Goal: Find specific page/section: Find specific page/section

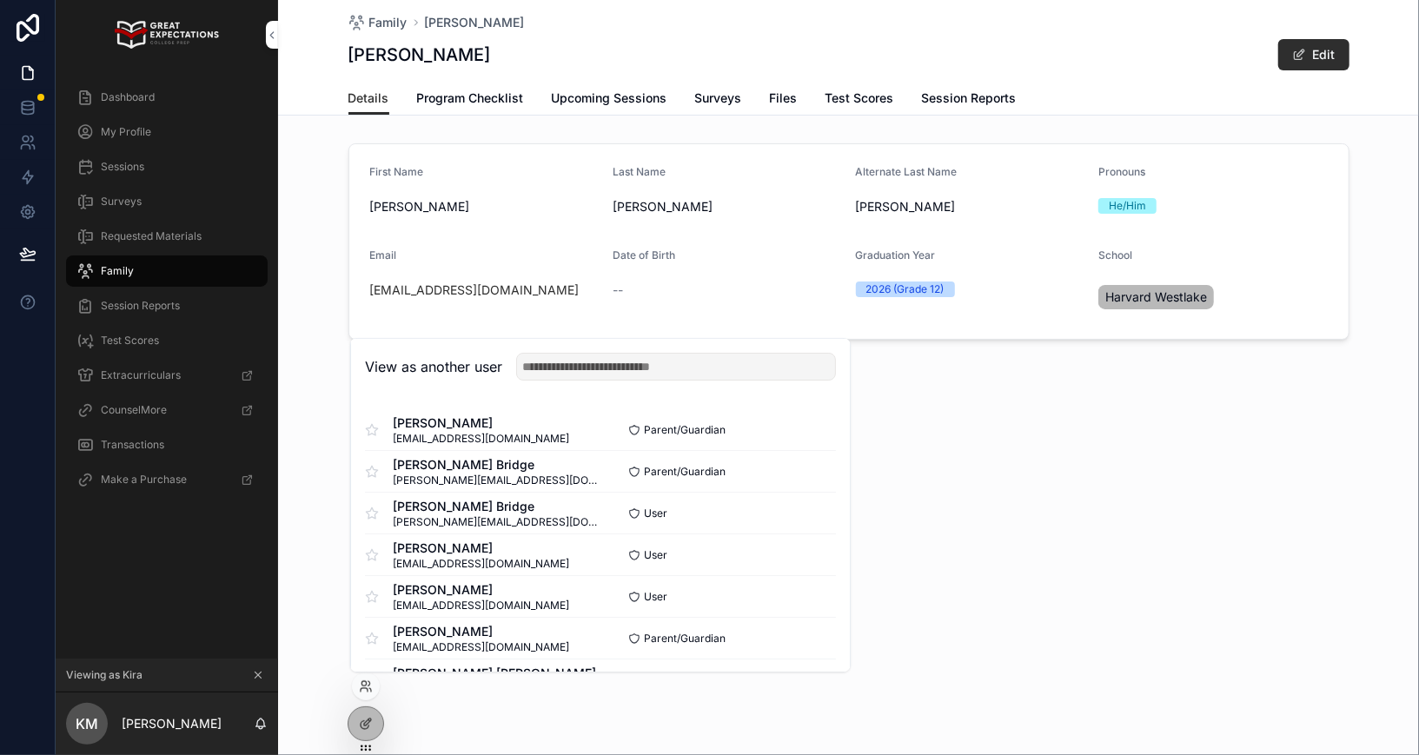
click at [585, 366] on input "text" at bounding box center [676, 367] width 320 height 28
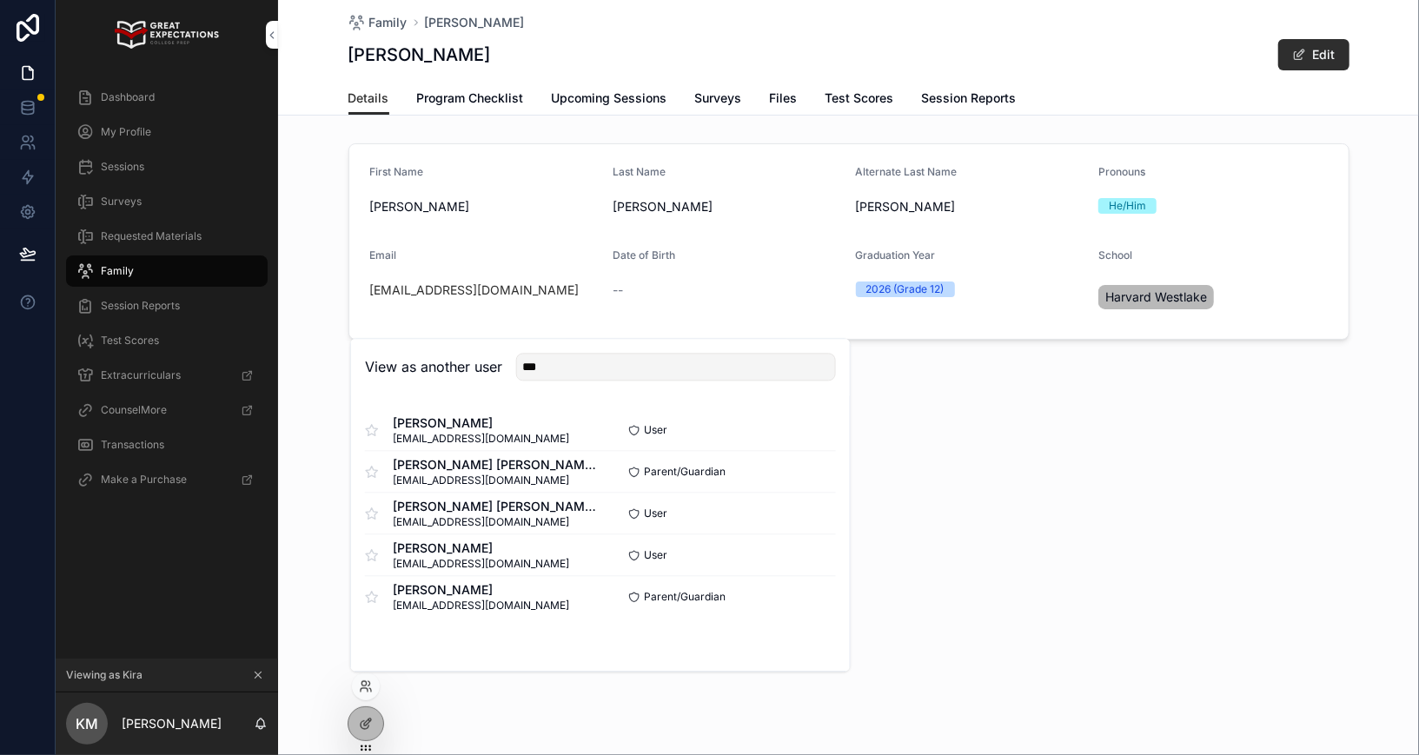
type input "***"
click at [0, 0] on button "Select" at bounding box center [0, 0] width 0 height 0
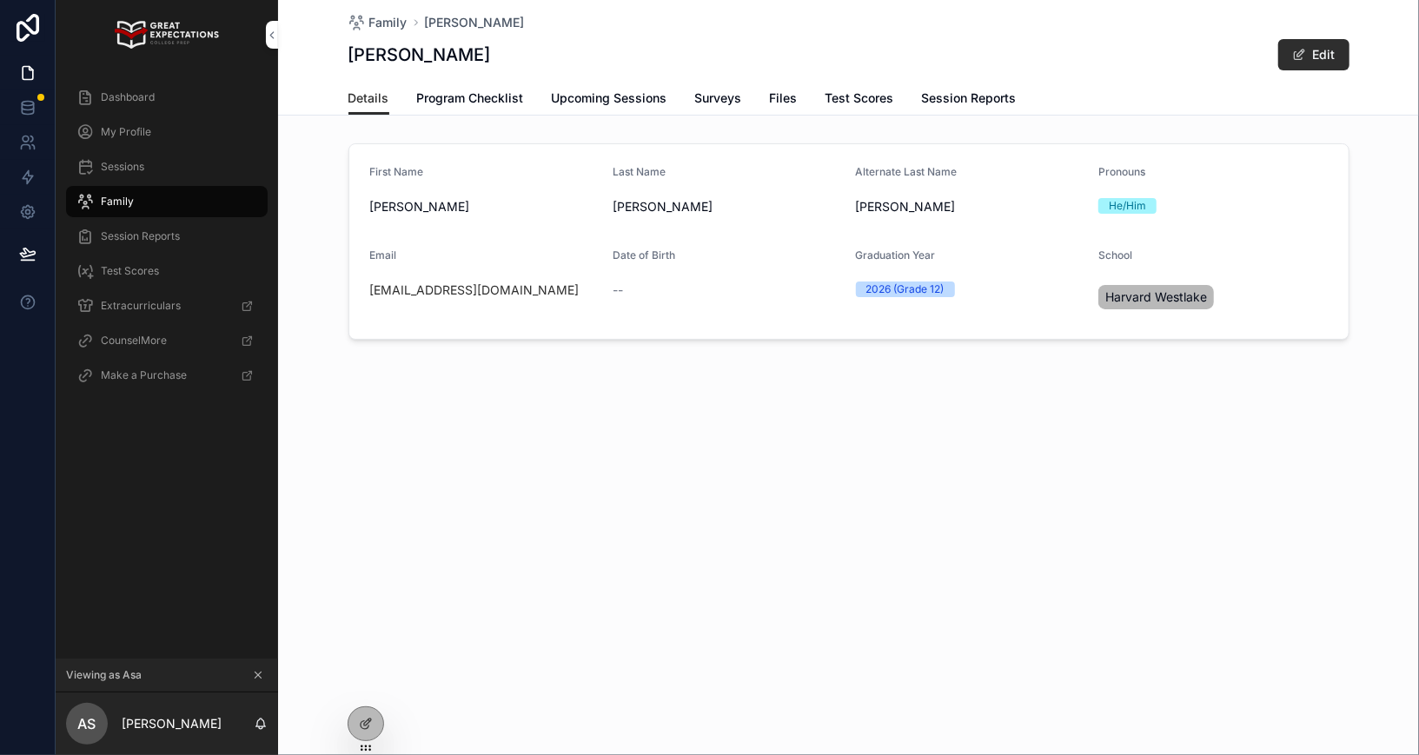
click at [138, 177] on div "Sessions" at bounding box center [166, 167] width 181 height 28
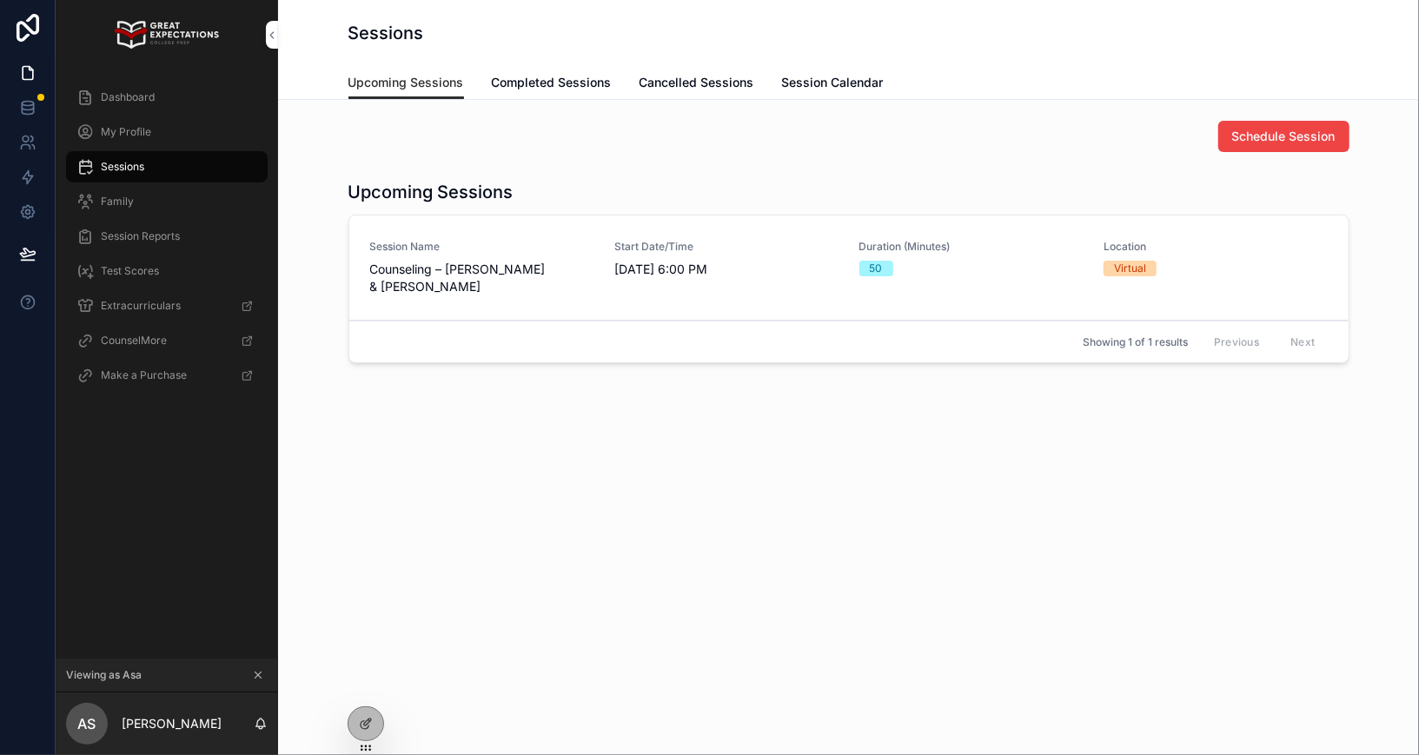
click at [537, 86] on span "Completed Sessions" at bounding box center [552, 82] width 120 height 17
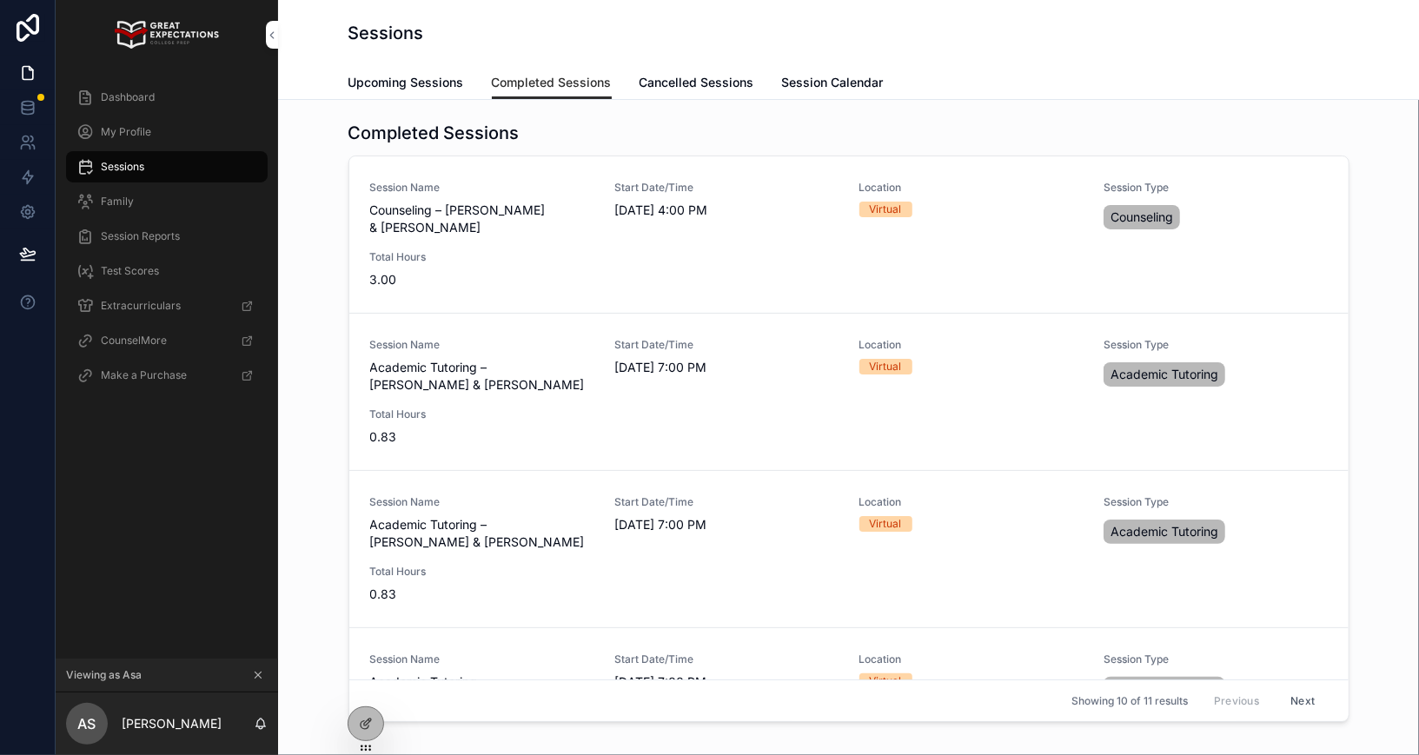
click at [401, 85] on span "Upcoming Sessions" at bounding box center [406, 82] width 116 height 17
